Goal: Information Seeking & Learning: Learn about a topic

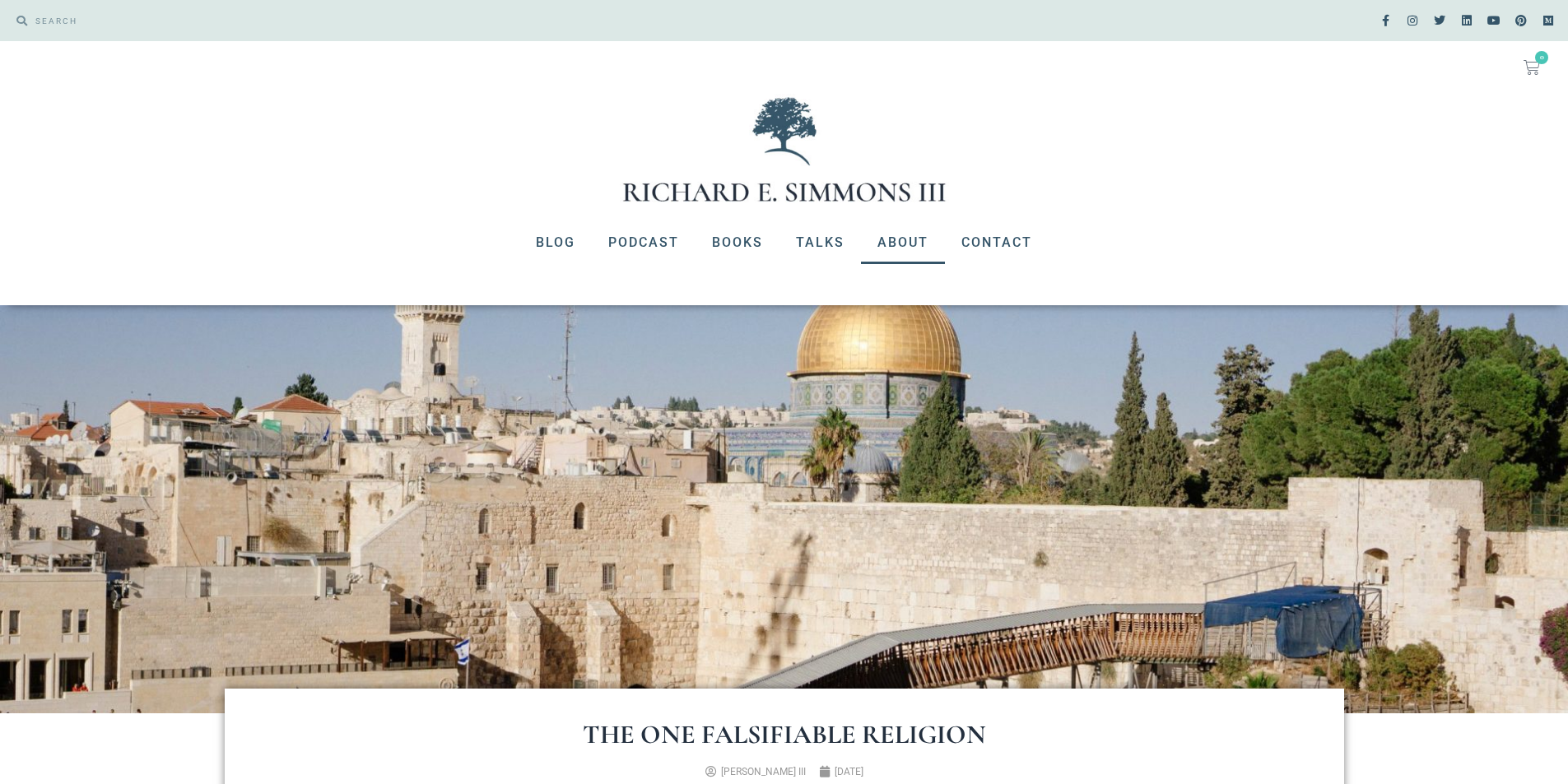
click at [904, 243] on link "About" at bounding box center [903, 243] width 84 height 43
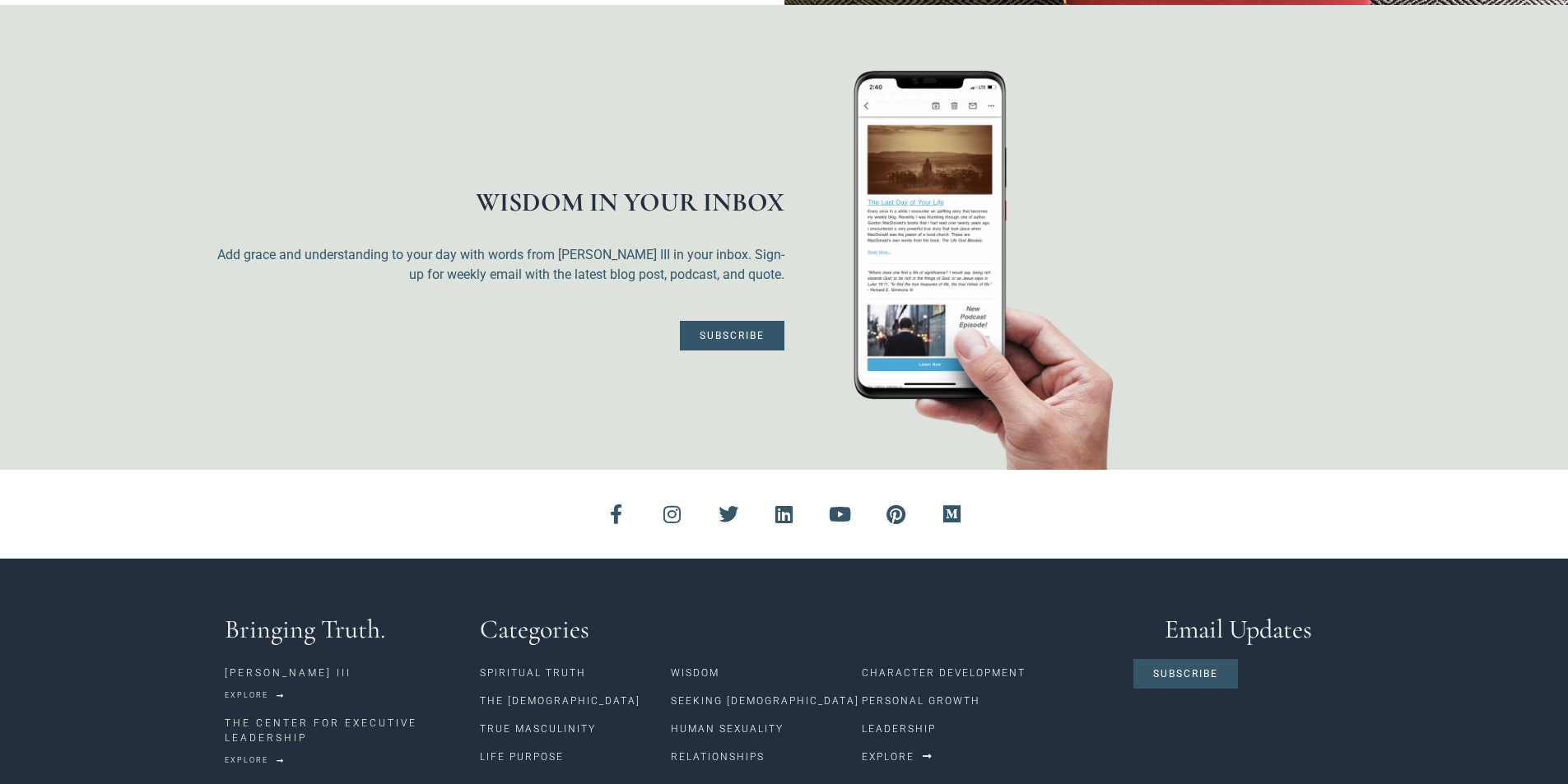
scroll to position [3998, 0]
